Goal: Task Accomplishment & Management: Complete application form

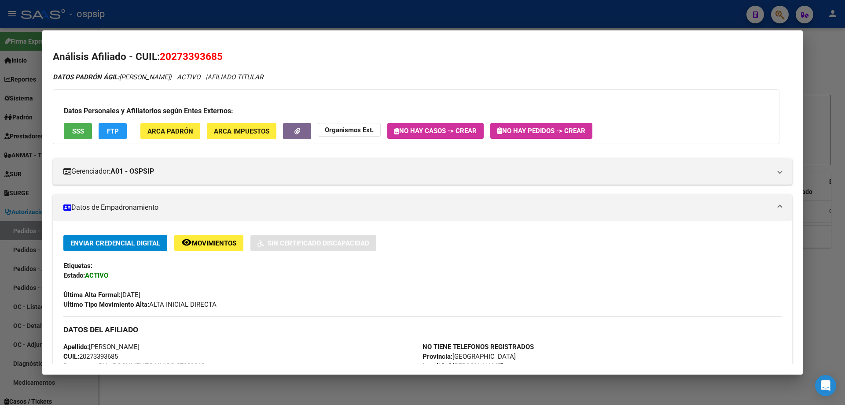
scroll to position [176, 0]
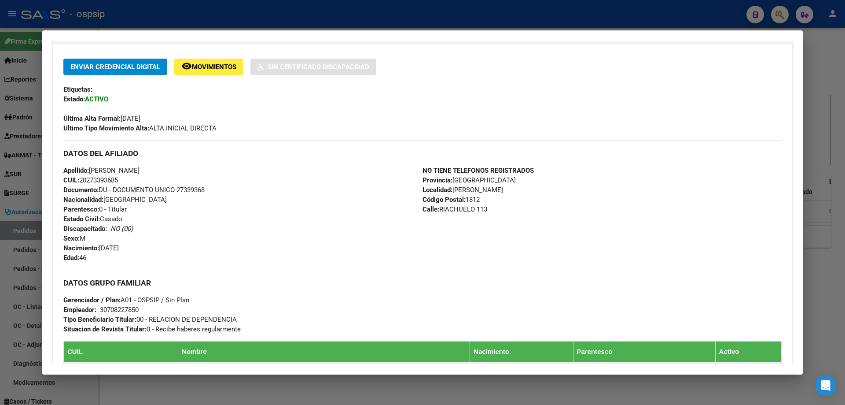
click at [389, 17] on div at bounding box center [422, 202] width 845 height 405
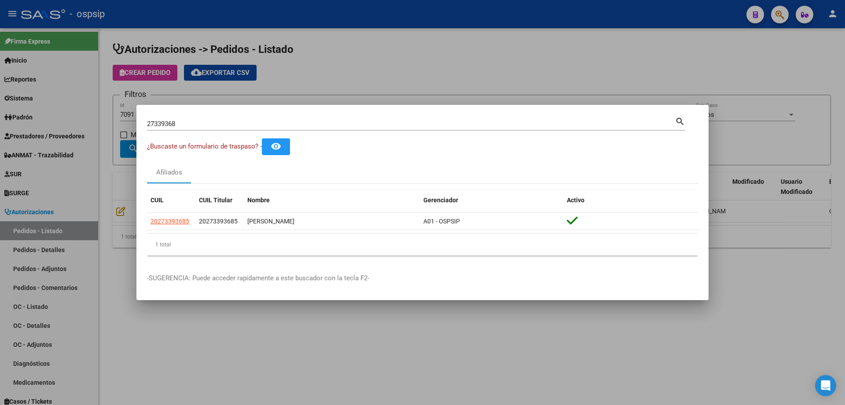
click at [320, 56] on div at bounding box center [422, 202] width 845 height 405
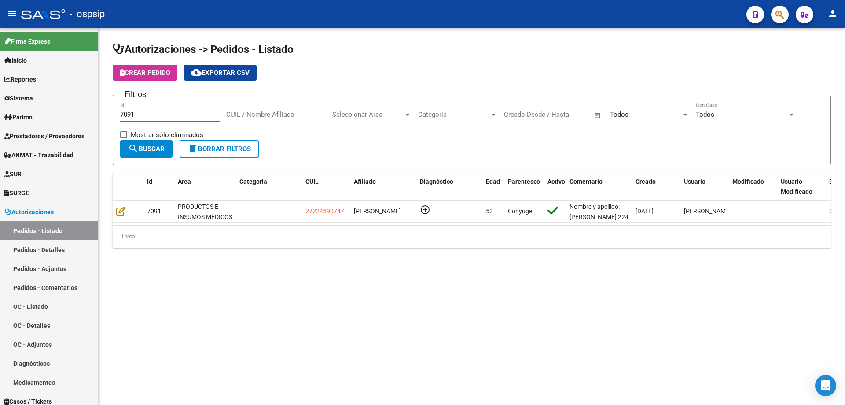
click at [156, 115] on input "7091" at bounding box center [170, 115] width 100 height 8
type input "7"
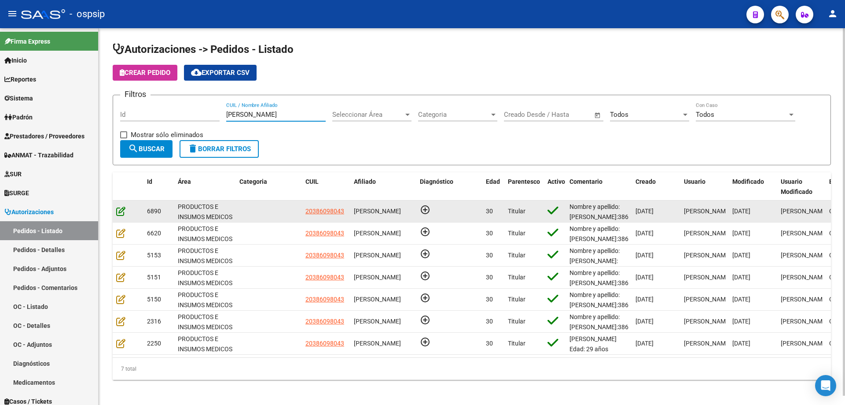
type input "[PERSON_NAME]"
click at [124, 206] on icon at bounding box center [120, 211] width 9 height 10
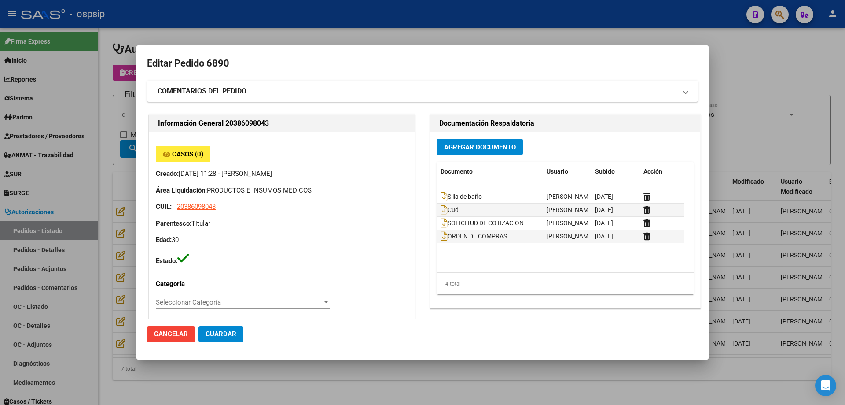
type input "[GEOGRAPHIC_DATA], [STREET_ADDRESS]"
click at [442, 235] on icon at bounding box center [444, 236] width 7 height 10
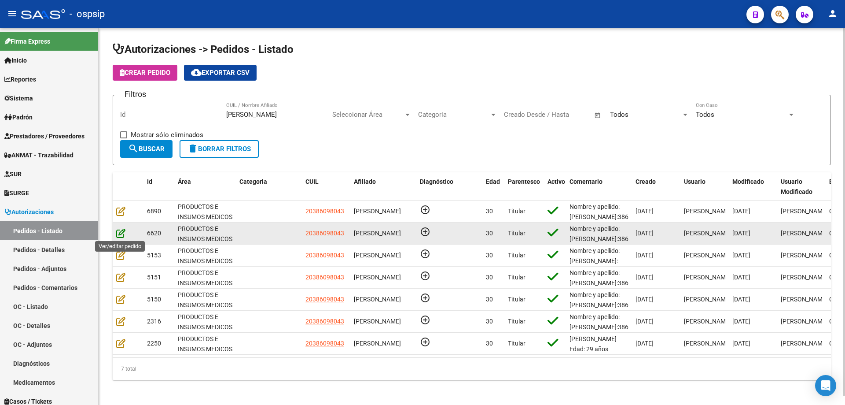
click at [121, 234] on icon at bounding box center [120, 233] width 9 height 10
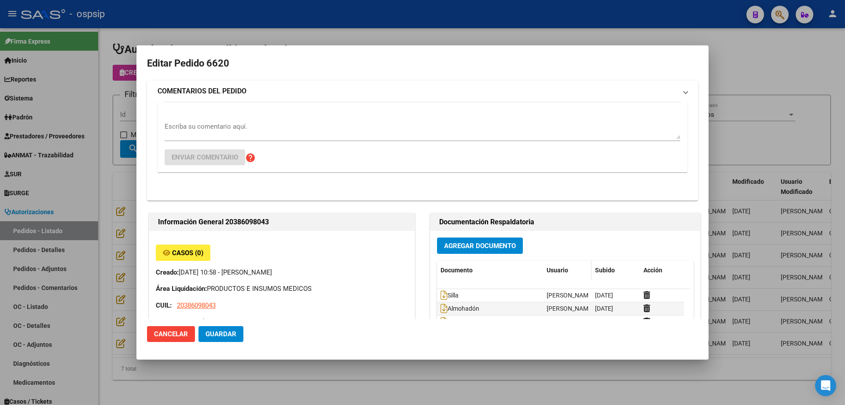
type input "[GEOGRAPHIC_DATA], [STREET_ADDRESS]"
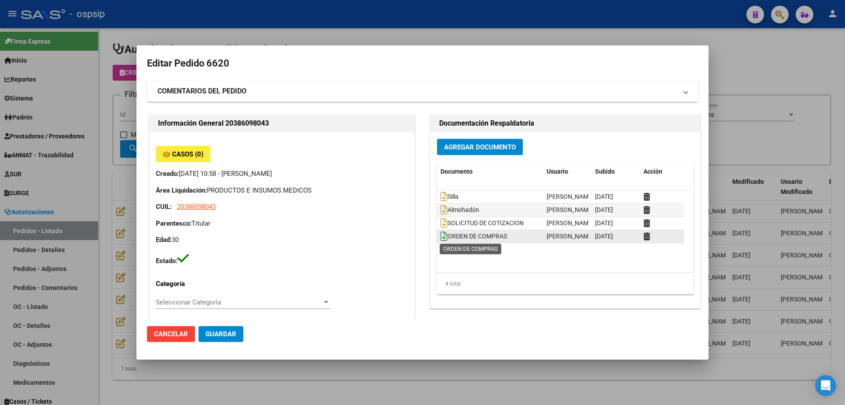
click at [441, 239] on icon at bounding box center [444, 236] width 7 height 10
drag, startPoint x: 431, startPoint y: 27, endPoint x: 393, endPoint y: 9, distance: 42.3
click at [421, 25] on div at bounding box center [422, 202] width 845 height 405
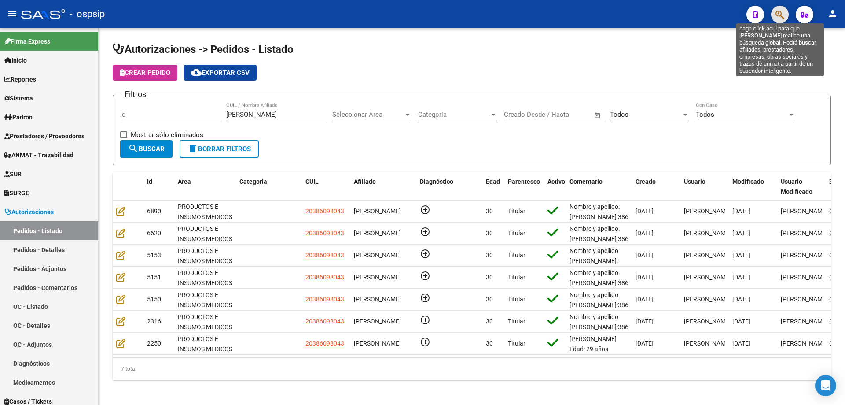
click at [776, 14] on icon "button" at bounding box center [780, 15] width 9 height 10
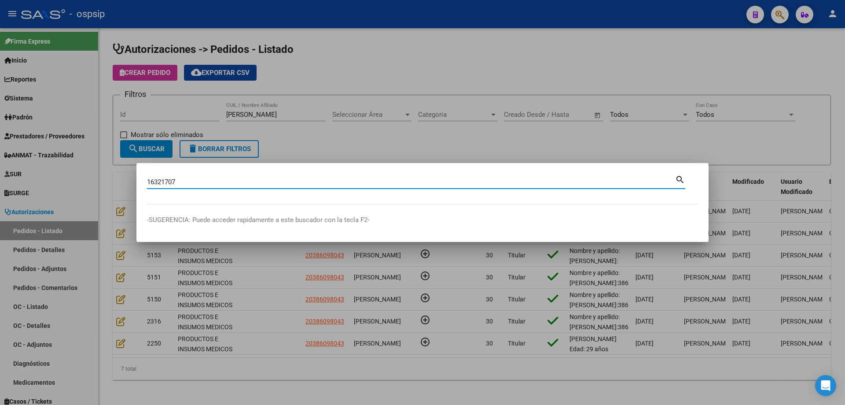
type input "16321707"
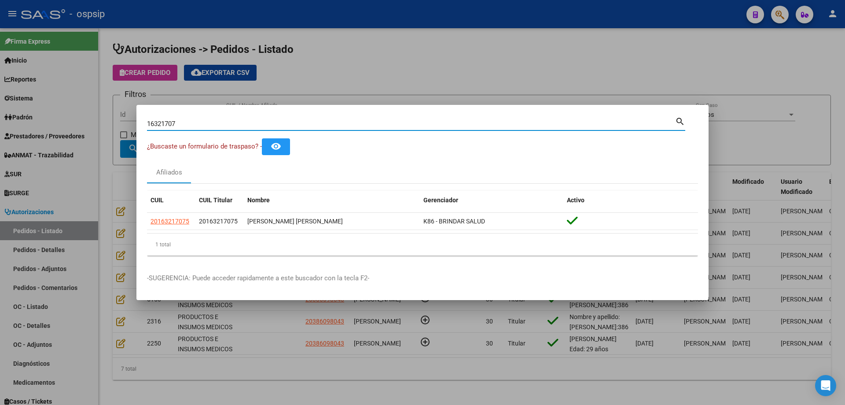
click at [343, 34] on div at bounding box center [422, 202] width 845 height 405
